Goal: Task Accomplishment & Management: Manage account settings

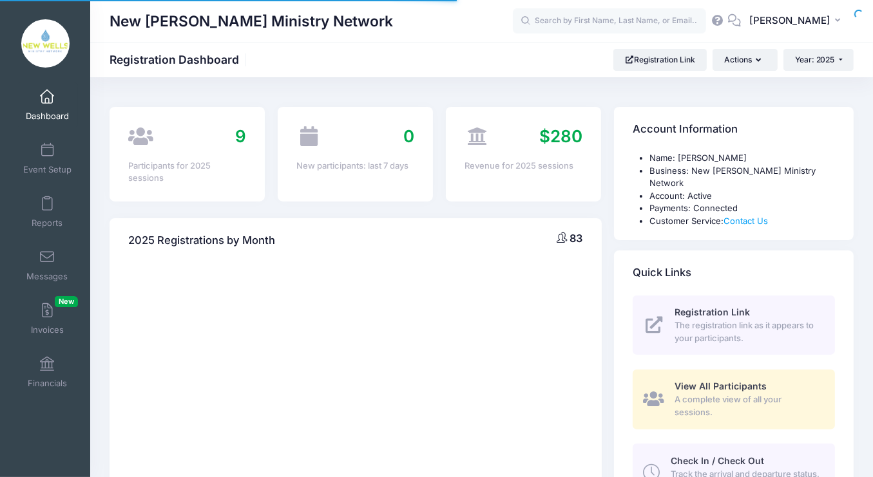
select select
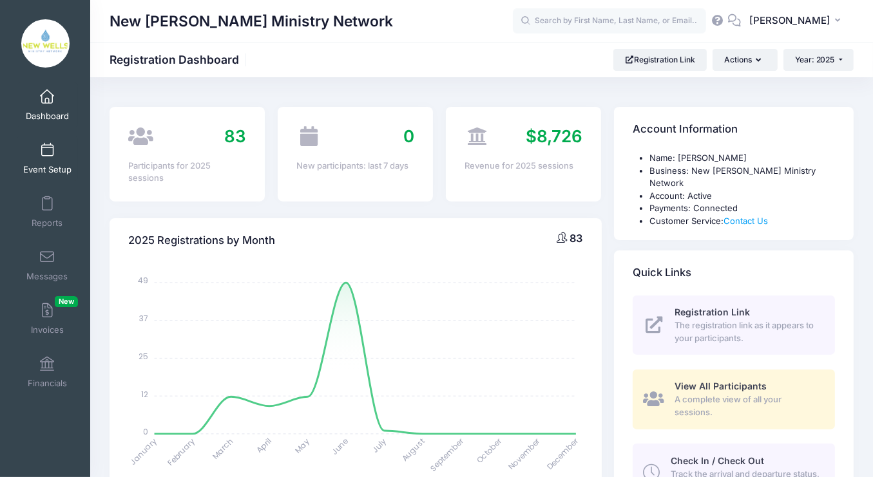
click at [53, 159] on link "Event Setup" at bounding box center [47, 158] width 61 height 45
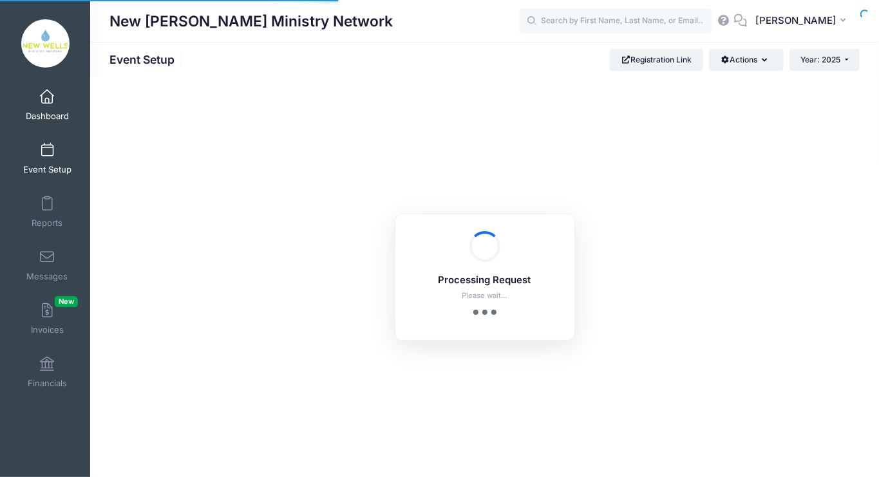
click at [56, 102] on link "Dashboard" at bounding box center [47, 104] width 61 height 45
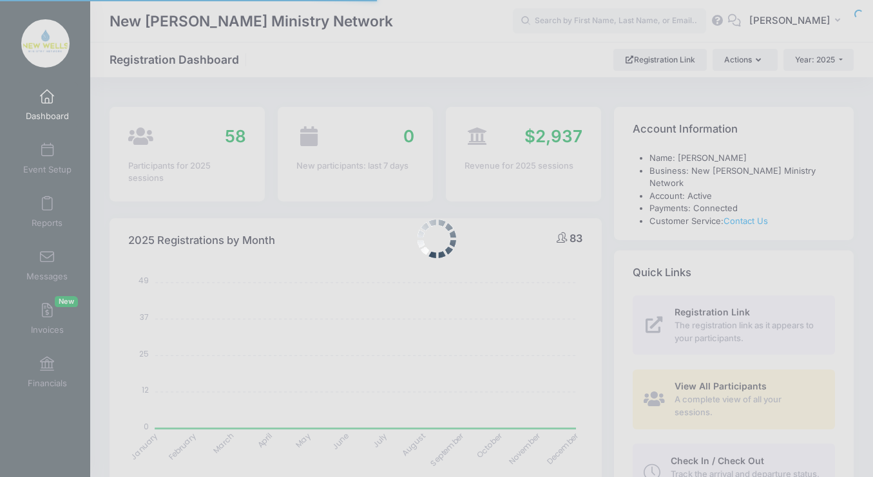
select select
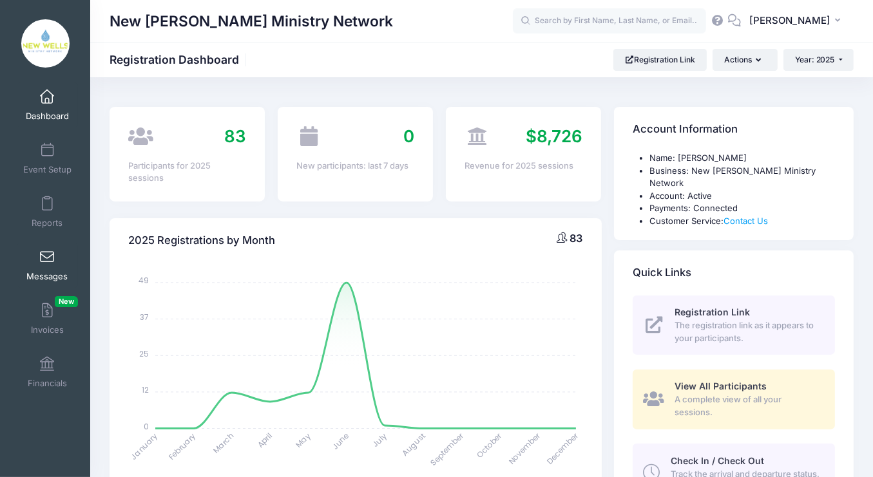
click at [47, 260] on span at bounding box center [47, 258] width 0 height 14
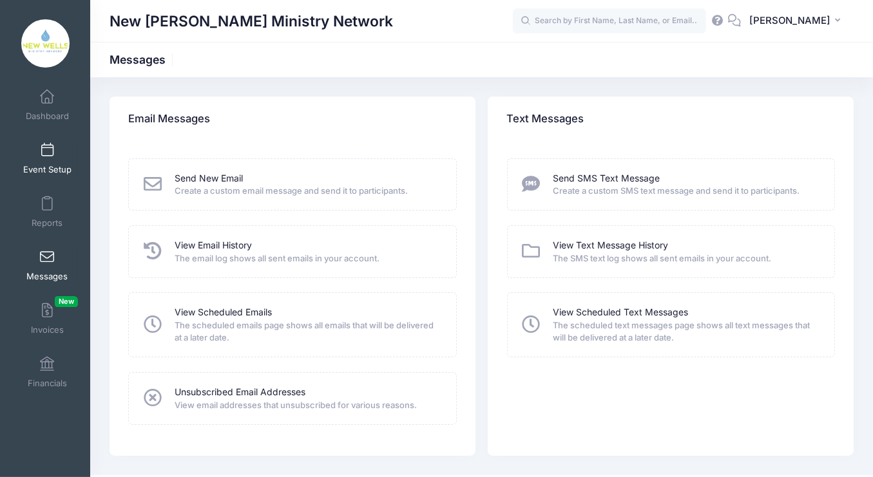
click at [47, 155] on span at bounding box center [47, 151] width 0 height 14
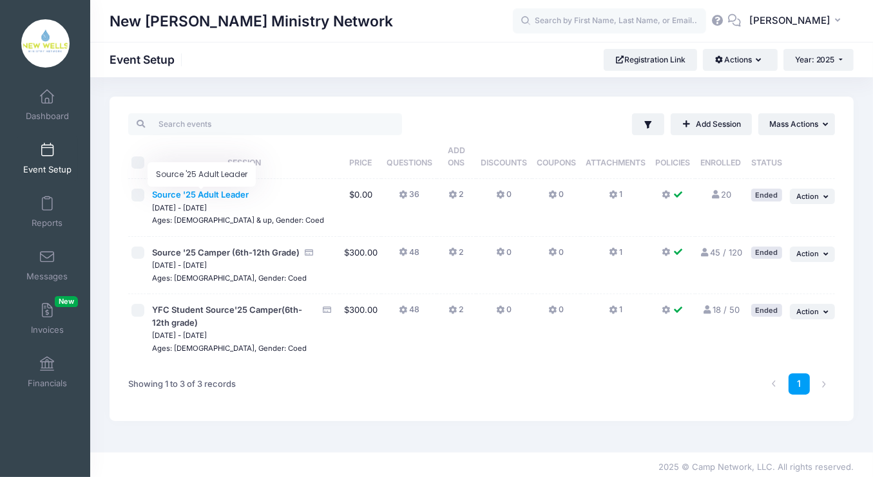
click at [224, 197] on span "Source '25 Adult Leader" at bounding box center [200, 194] width 97 height 10
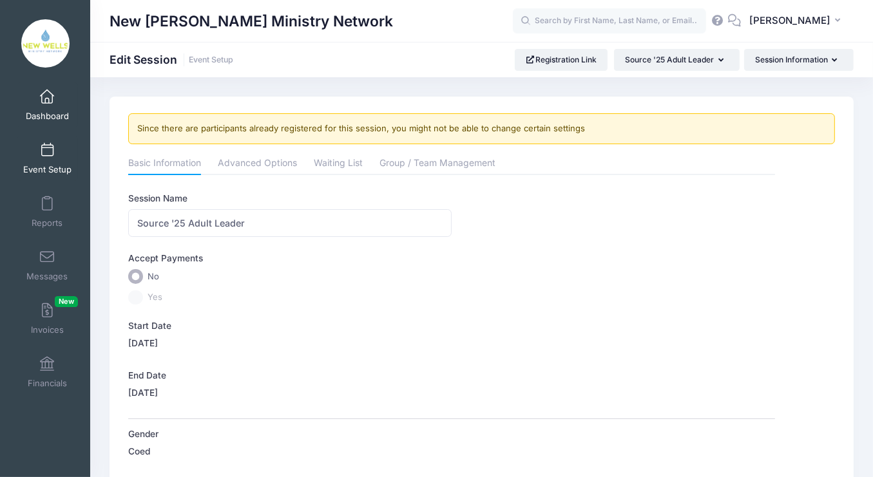
click at [53, 100] on link "Dashboard" at bounding box center [47, 104] width 61 height 45
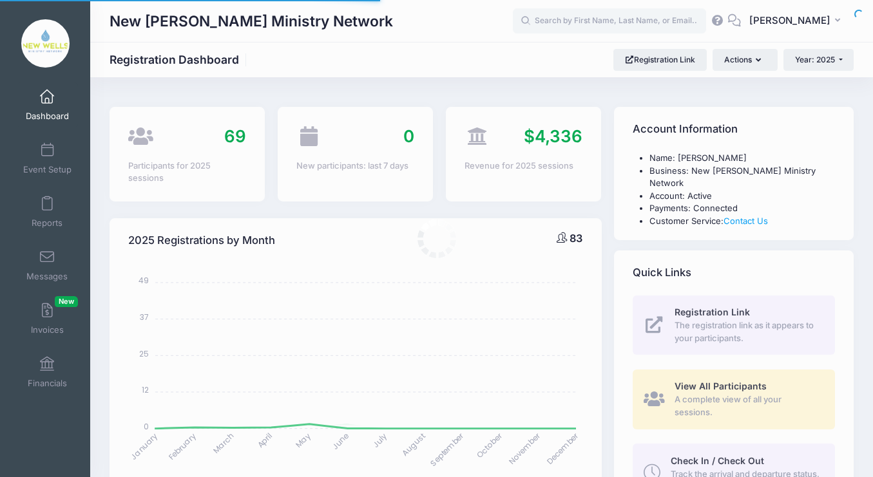
select select
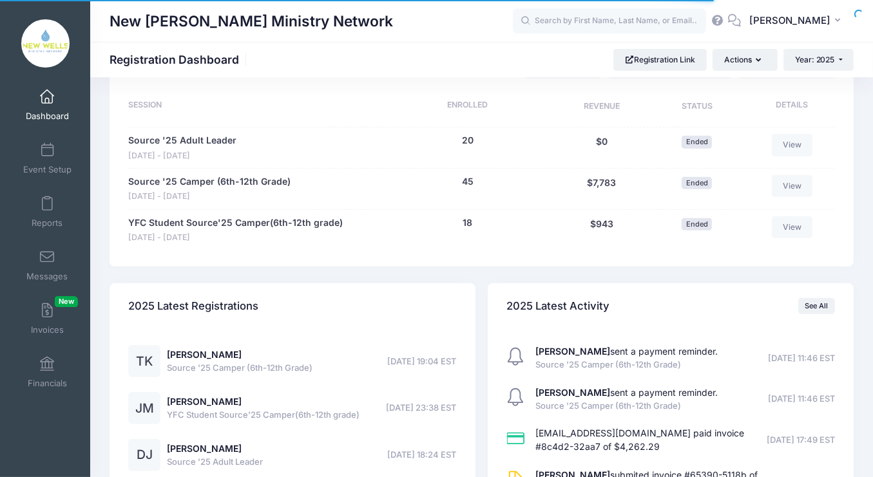
scroll to position [511, 0]
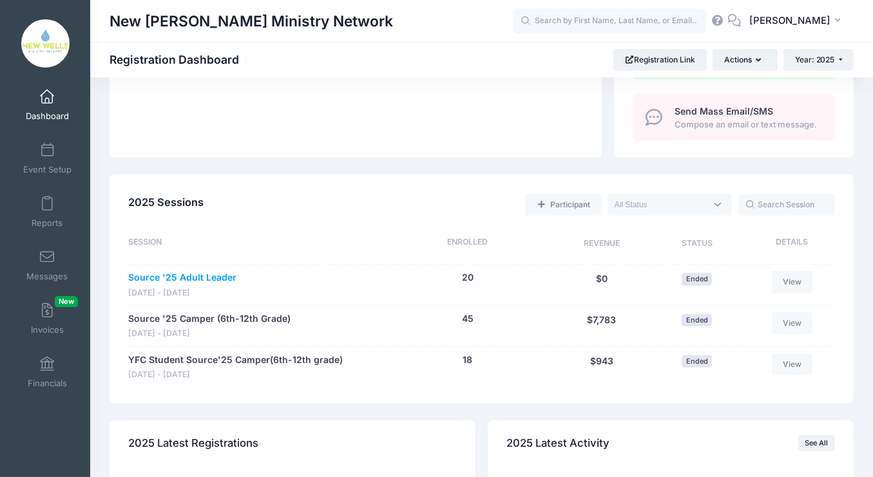
click at [195, 282] on link "Source '25 Adult Leader" at bounding box center [182, 278] width 108 height 14
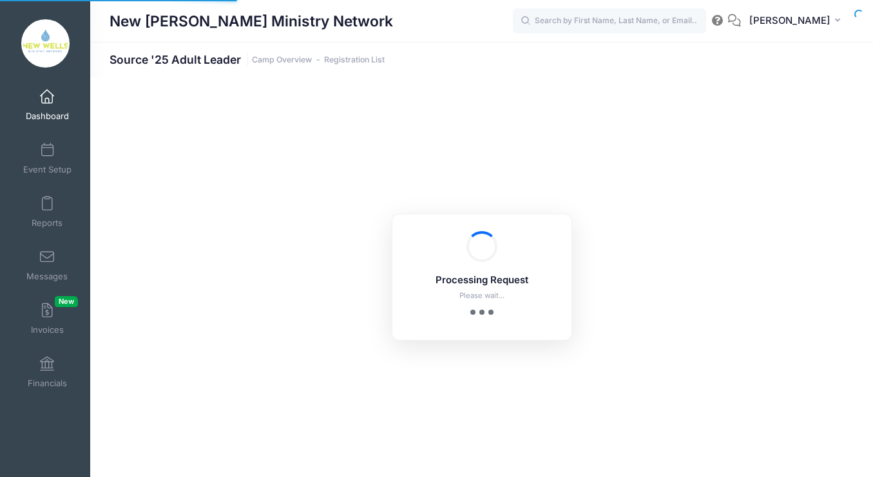
select select "10"
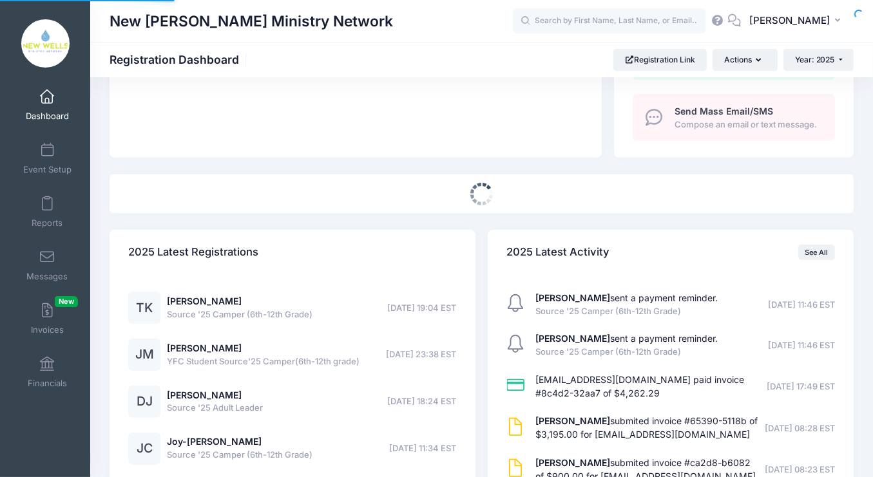
select select
